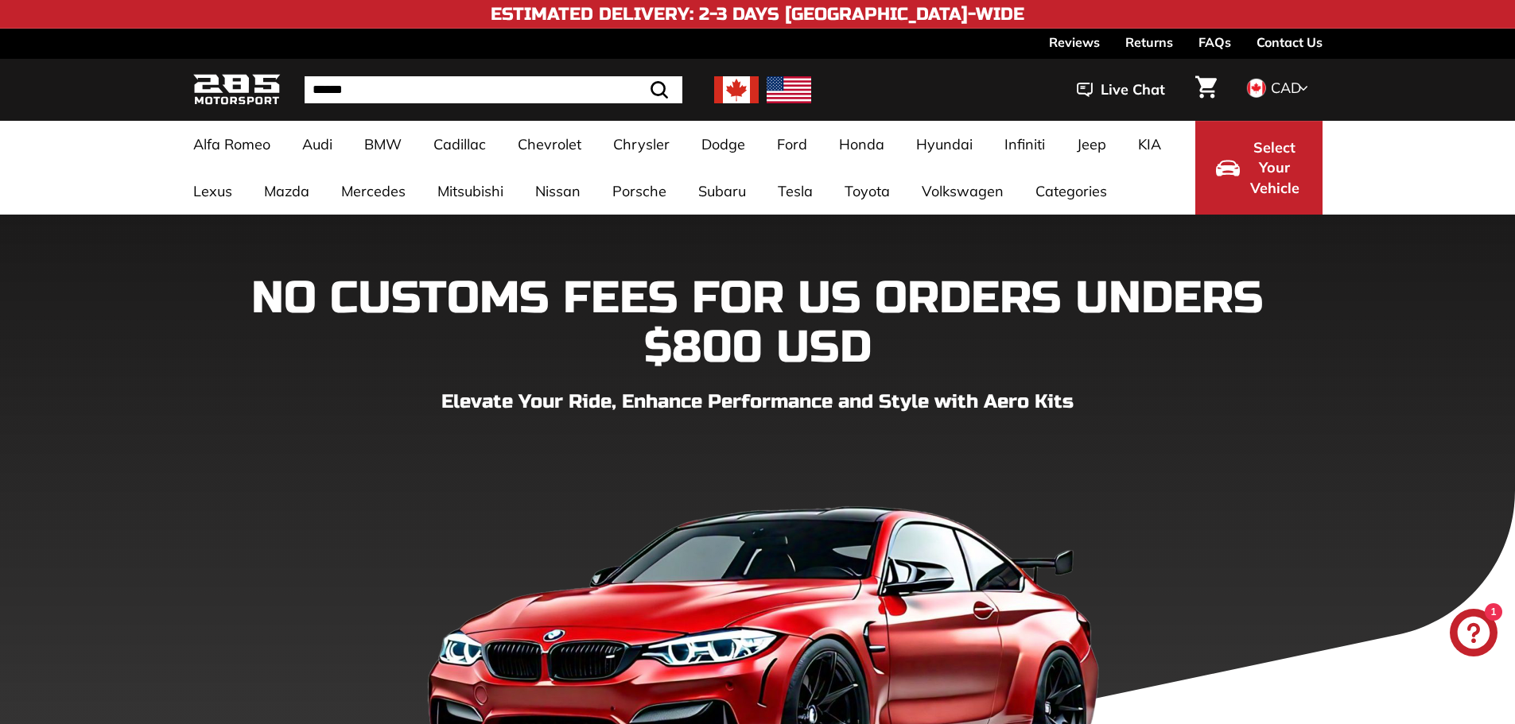
click at [728, 97] on img at bounding box center [736, 89] width 45 height 27
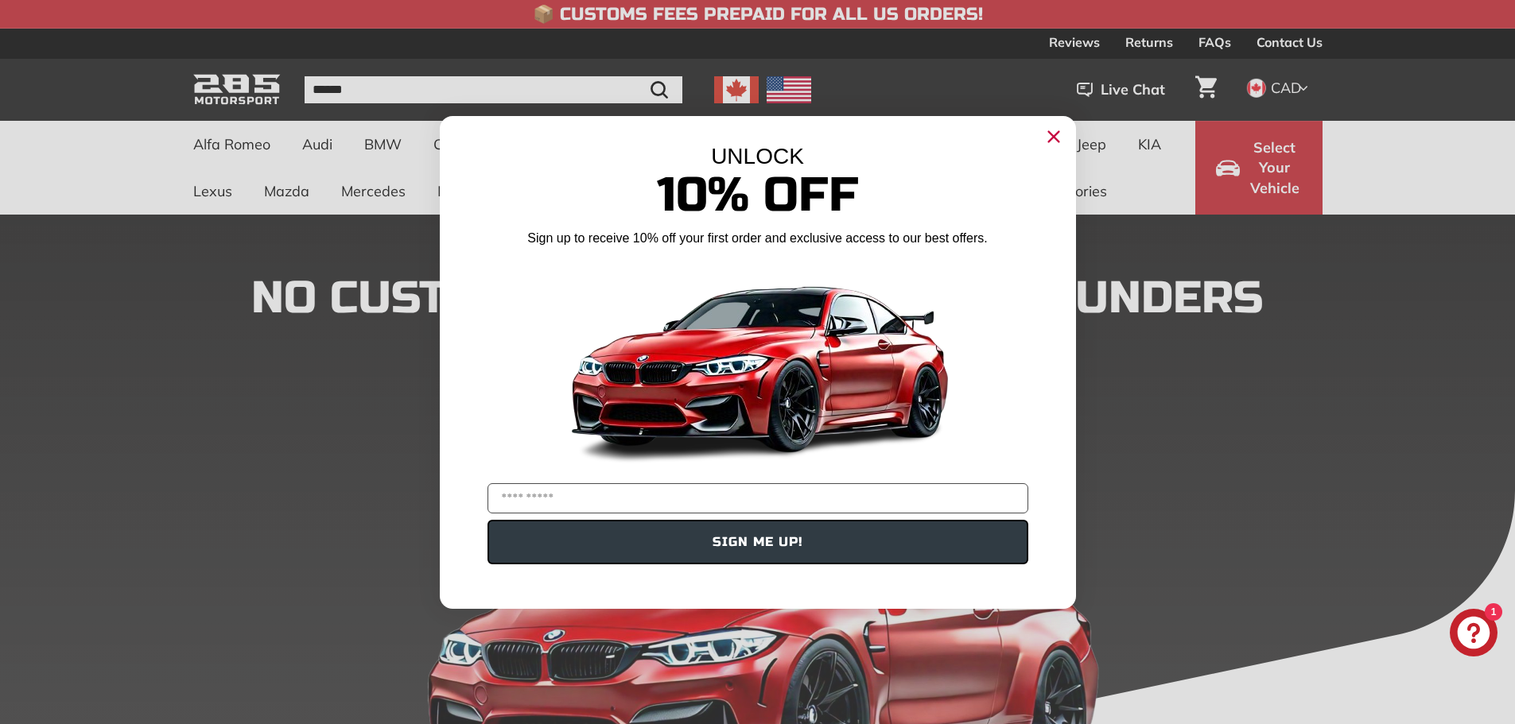
click at [1054, 141] on circle "Close dialog" at bounding box center [1053, 136] width 24 height 24
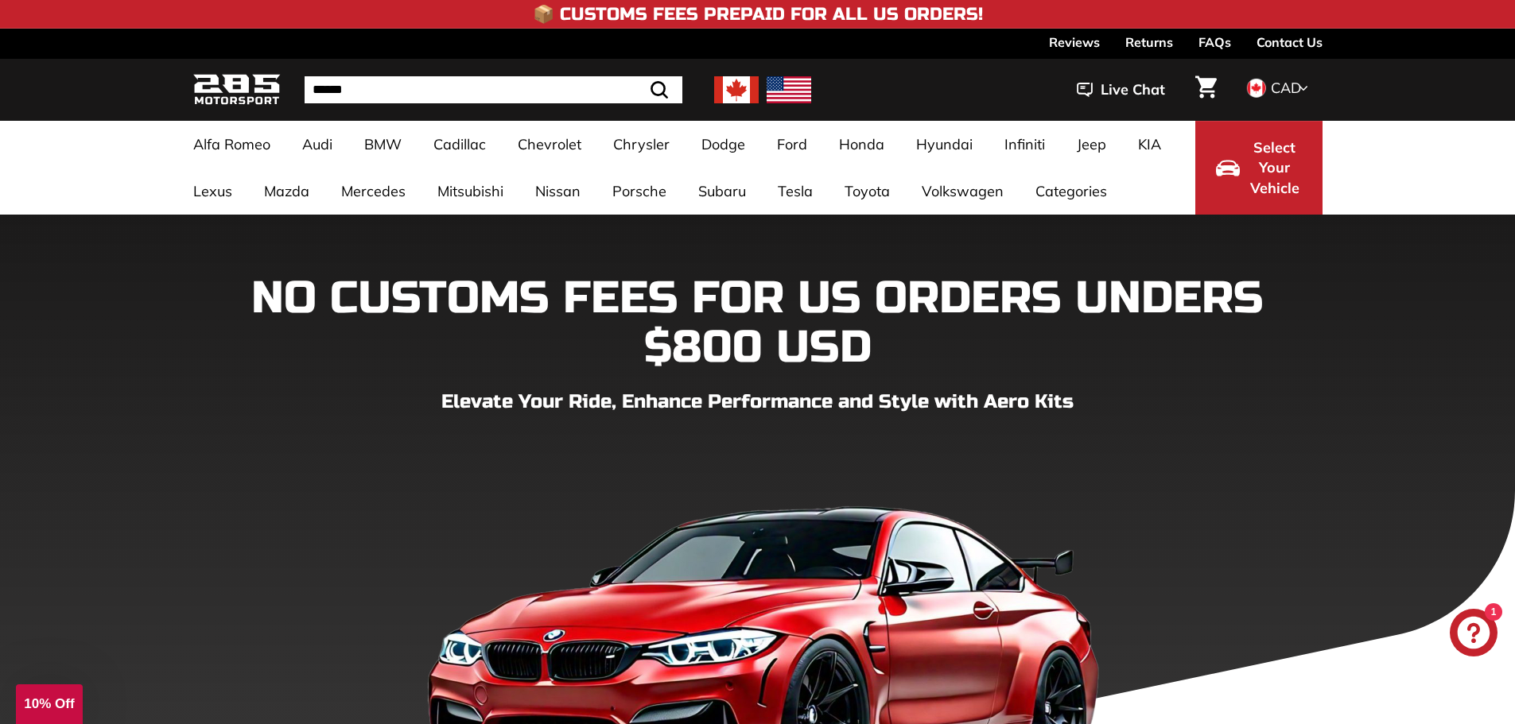
click at [1278, 88] on span "CAD" at bounding box center [1285, 88] width 30 height 18
click at [1247, 109] on span at bounding box center [1255, 113] width 21 height 21
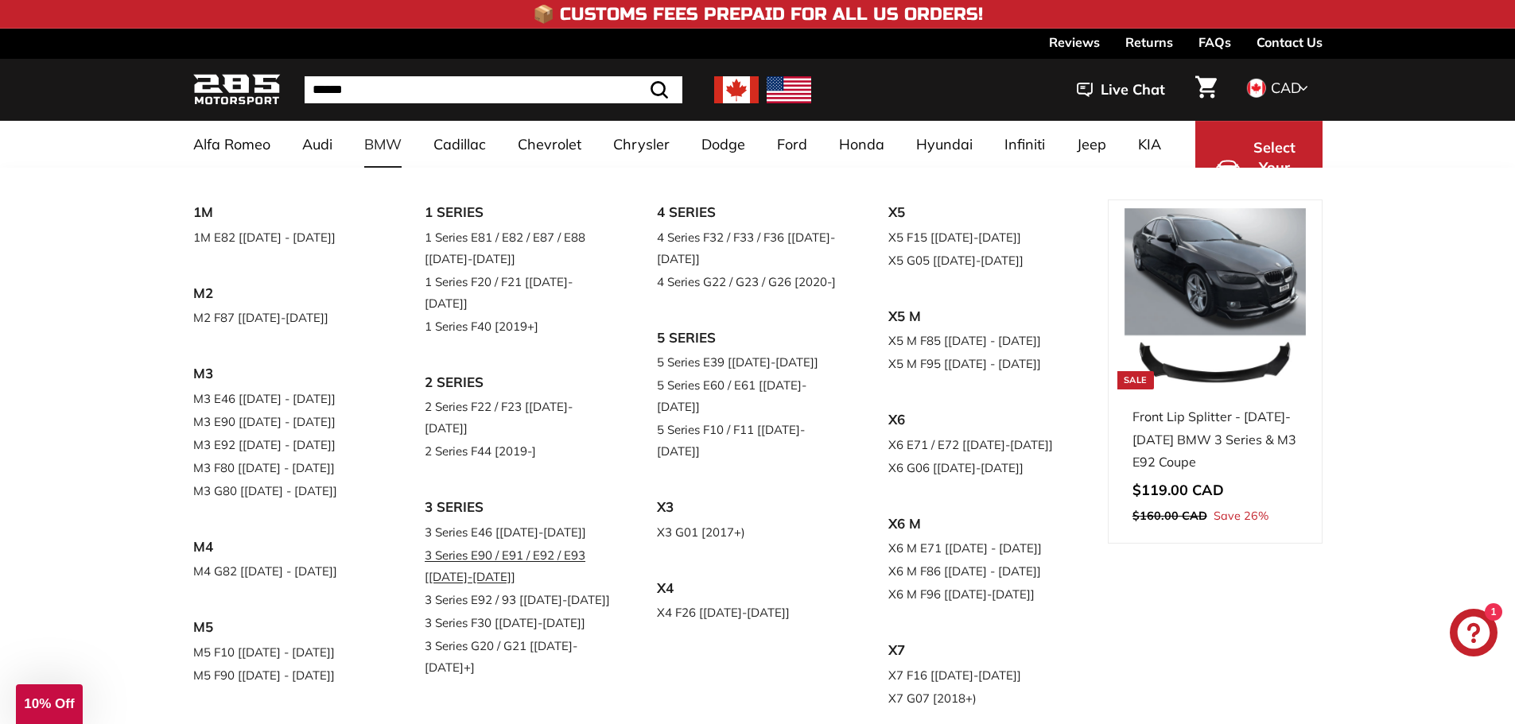
click at [502, 544] on link "3 Series E90 / E91 / E92 / E93 [[DATE]-[DATE]]" at bounding box center [519, 566] width 188 height 45
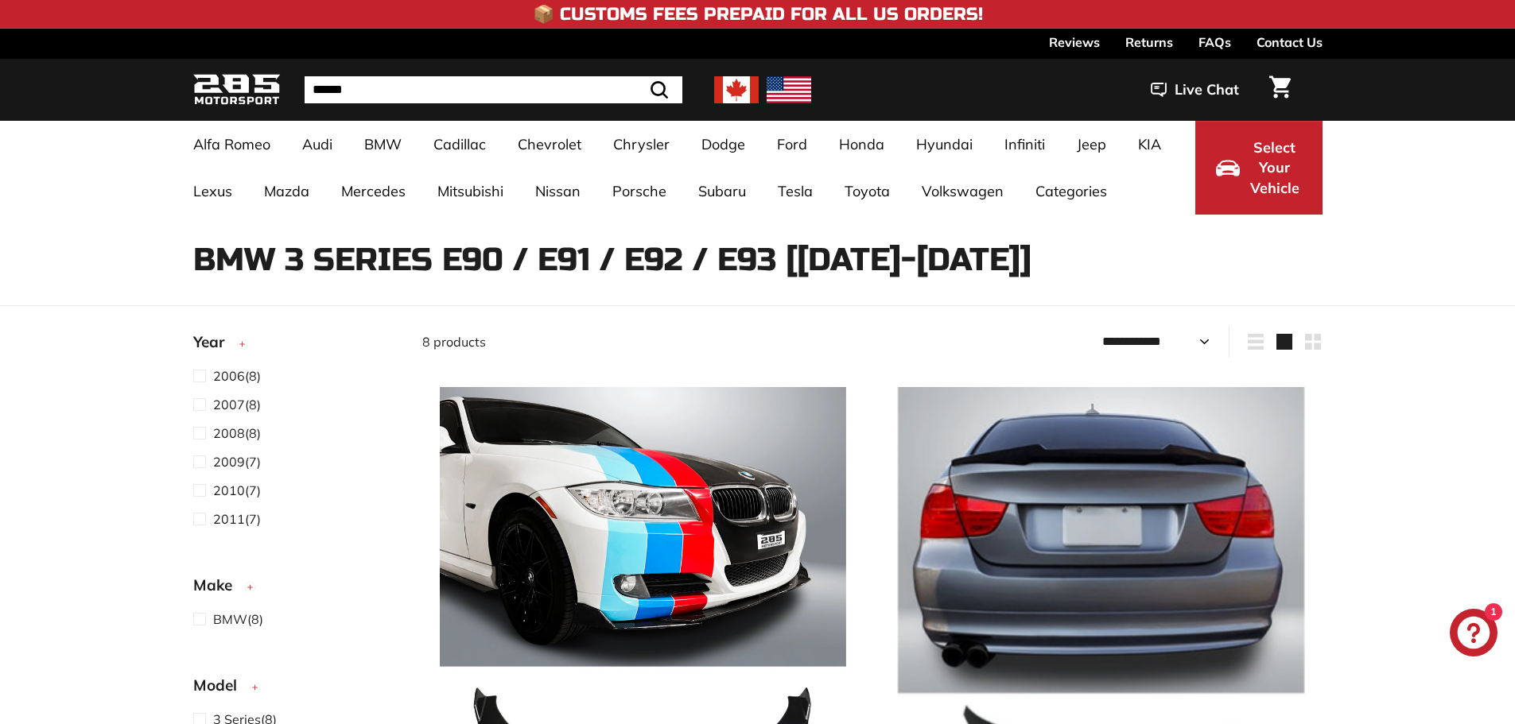
select select "**********"
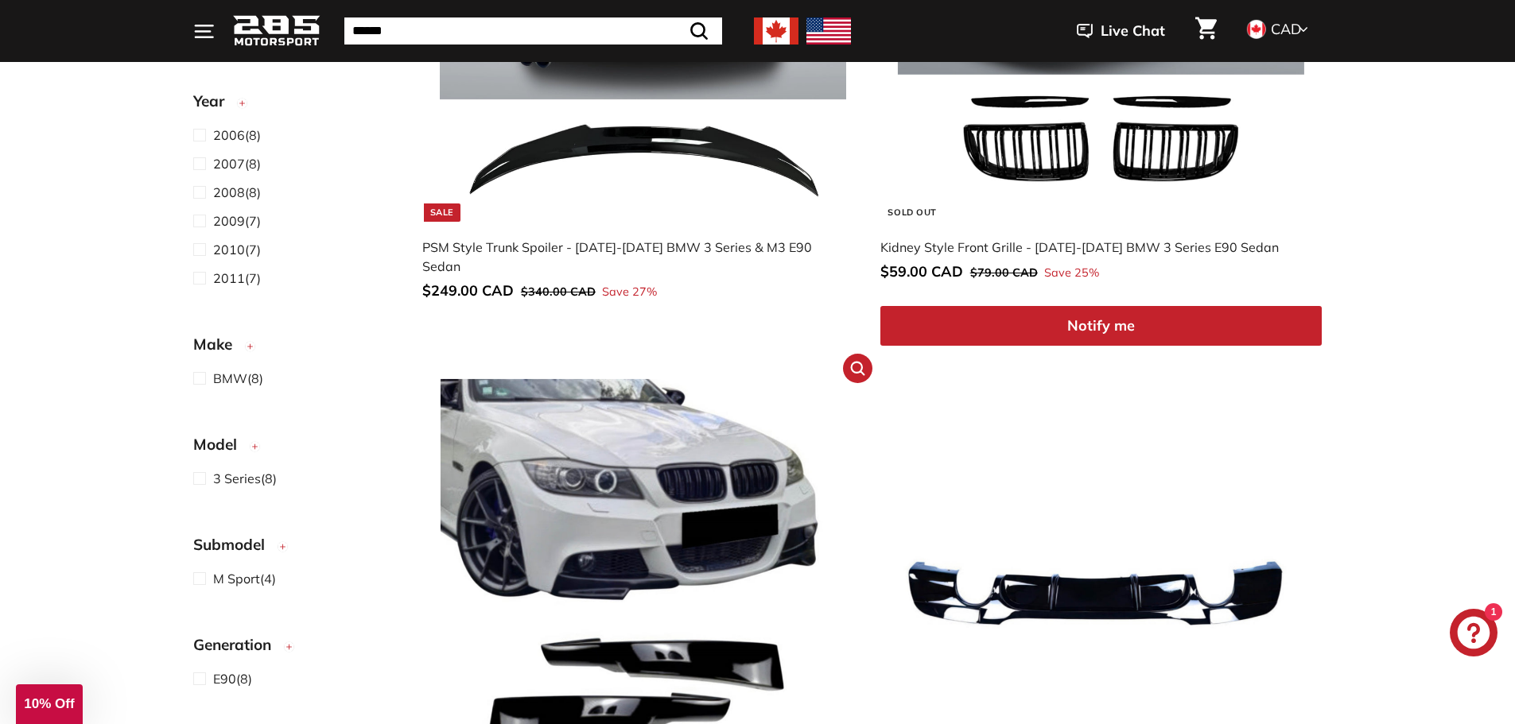
scroll to position [1272, 0]
